Goal: Check status: Check status

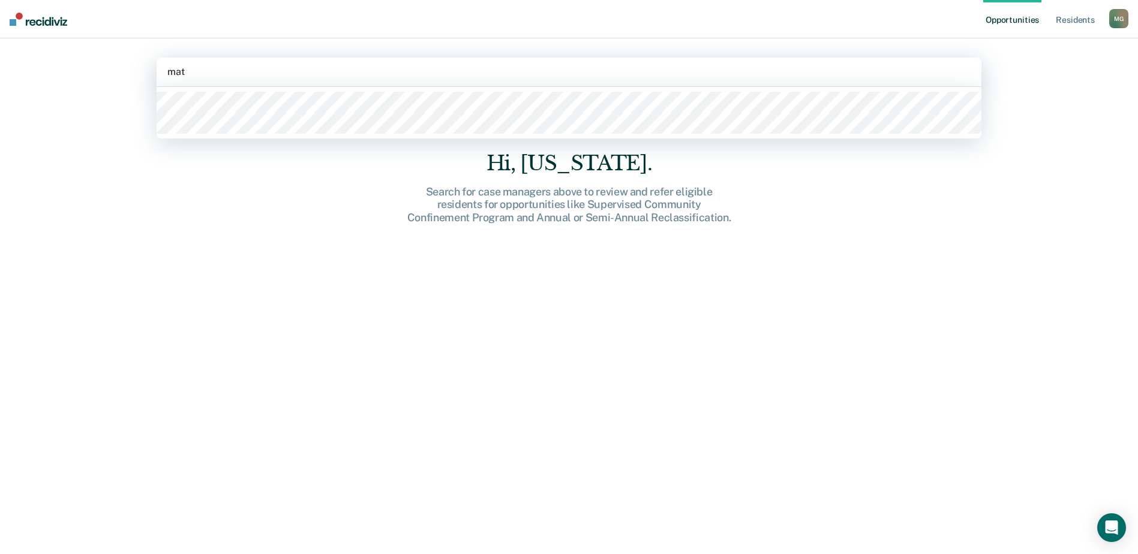
type input "matt"
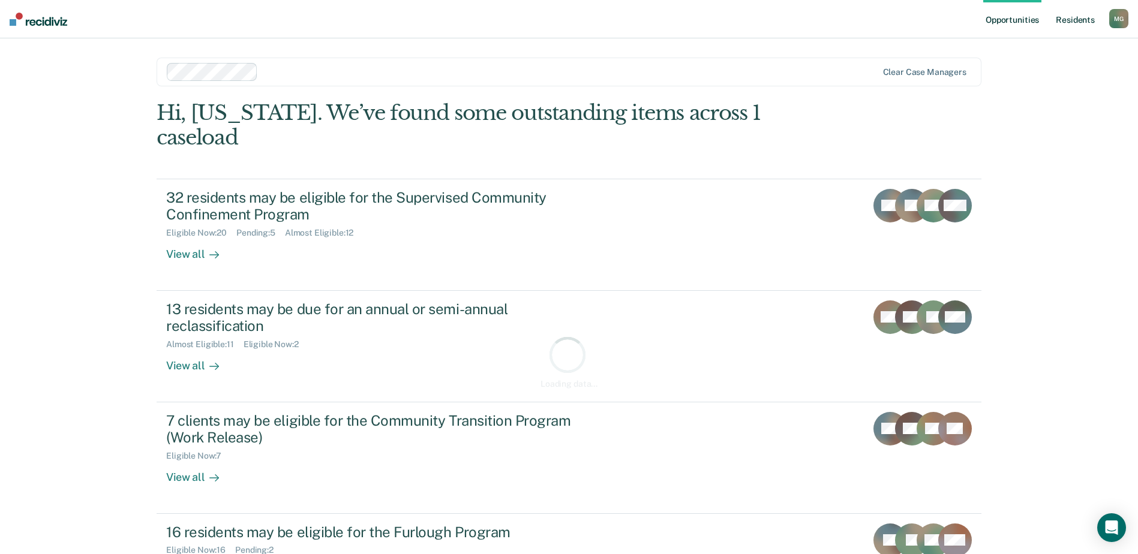
click at [1080, 19] on link "Resident s" at bounding box center [1076, 19] width 44 height 38
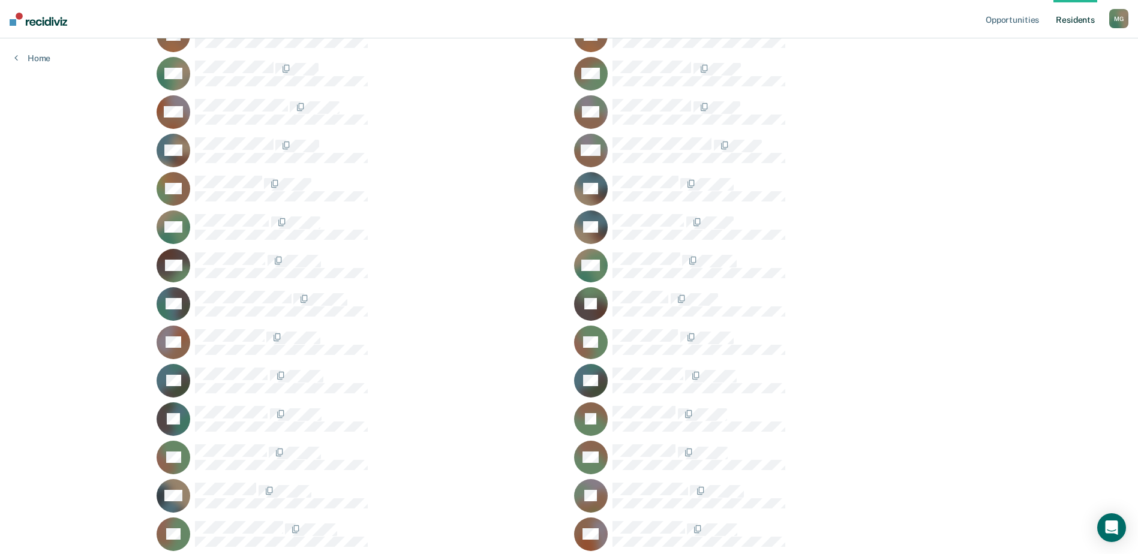
scroll to position [667, 0]
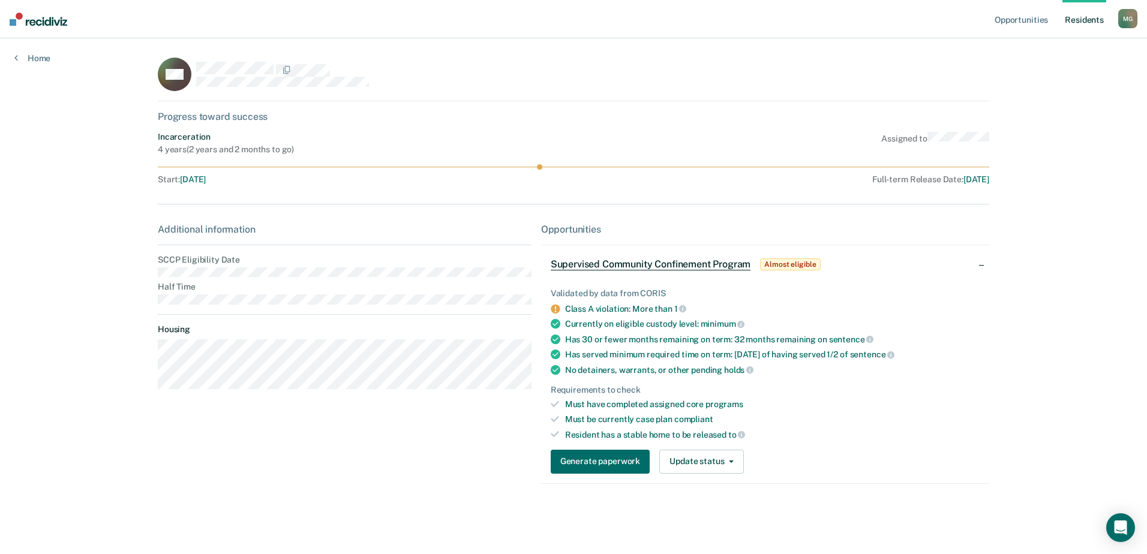
click at [787, 262] on span "Almost eligible" at bounding box center [790, 265] width 60 height 12
